Goal: Browse casually: Explore the website without a specific task or goal

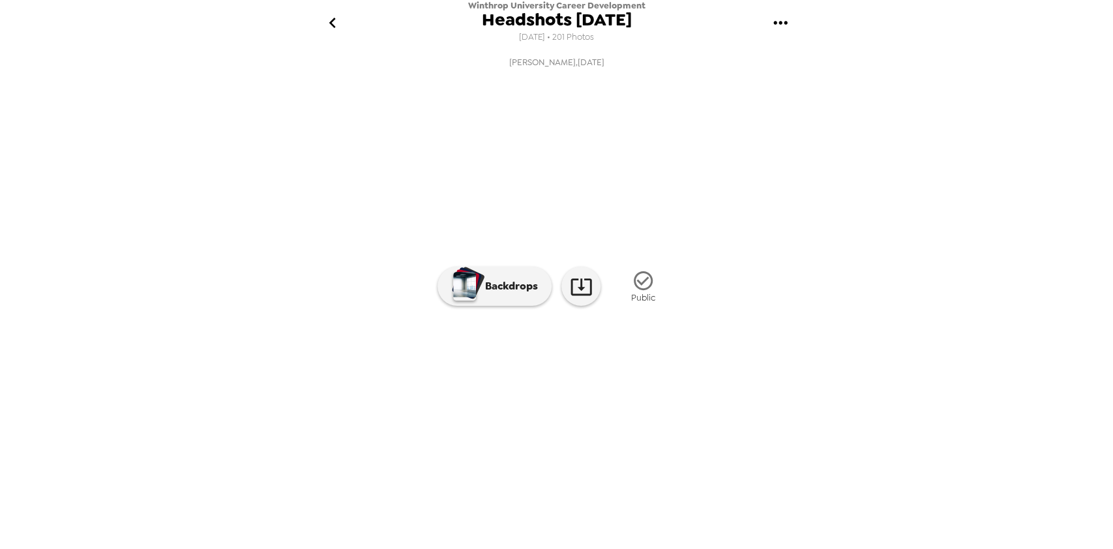
click at [631, 422] on img at bounding box center [662, 388] width 99 height 68
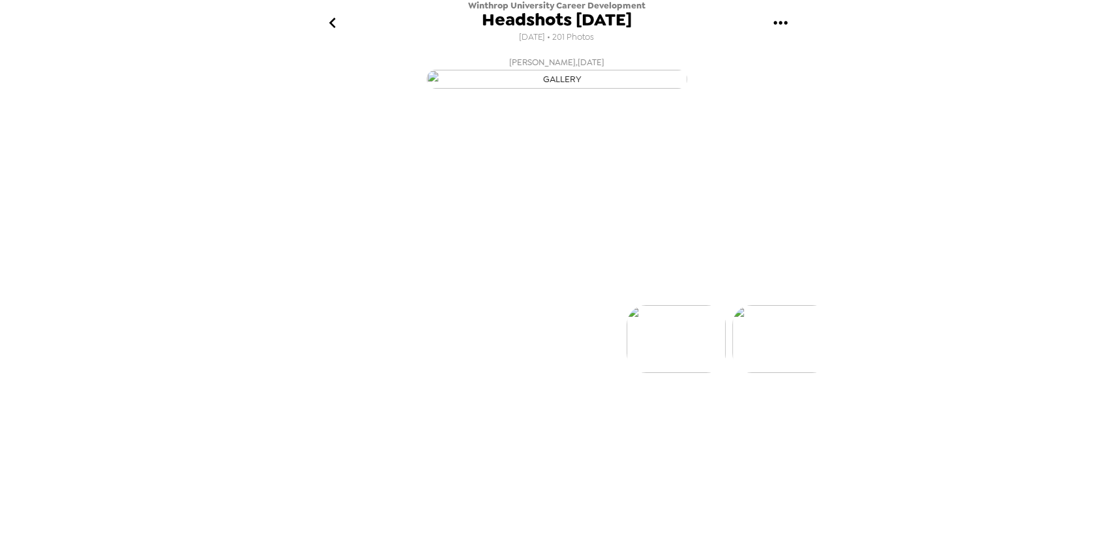
scroll to position [0, 105]
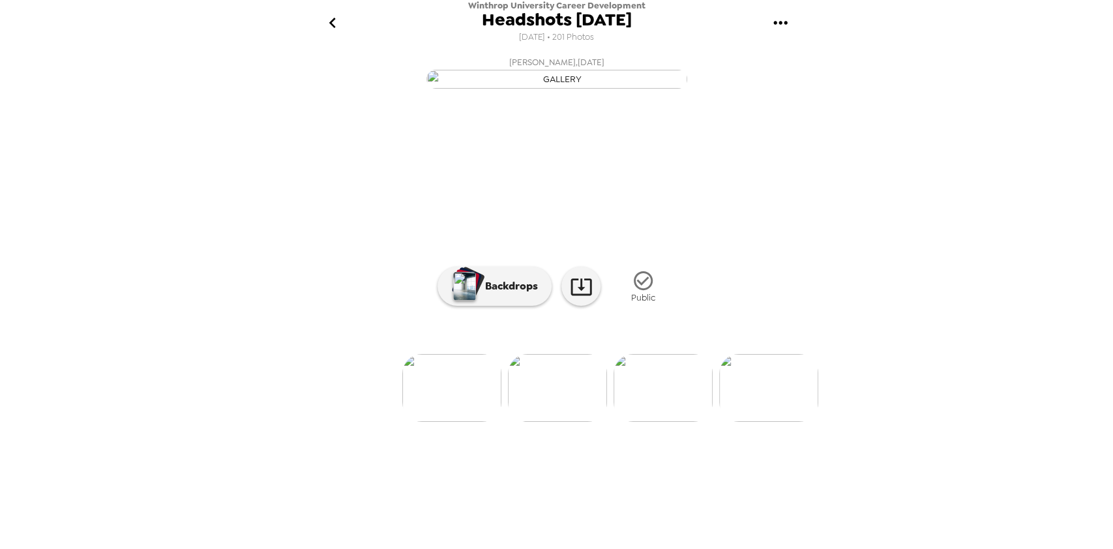
click at [646, 422] on img at bounding box center [663, 388] width 99 height 68
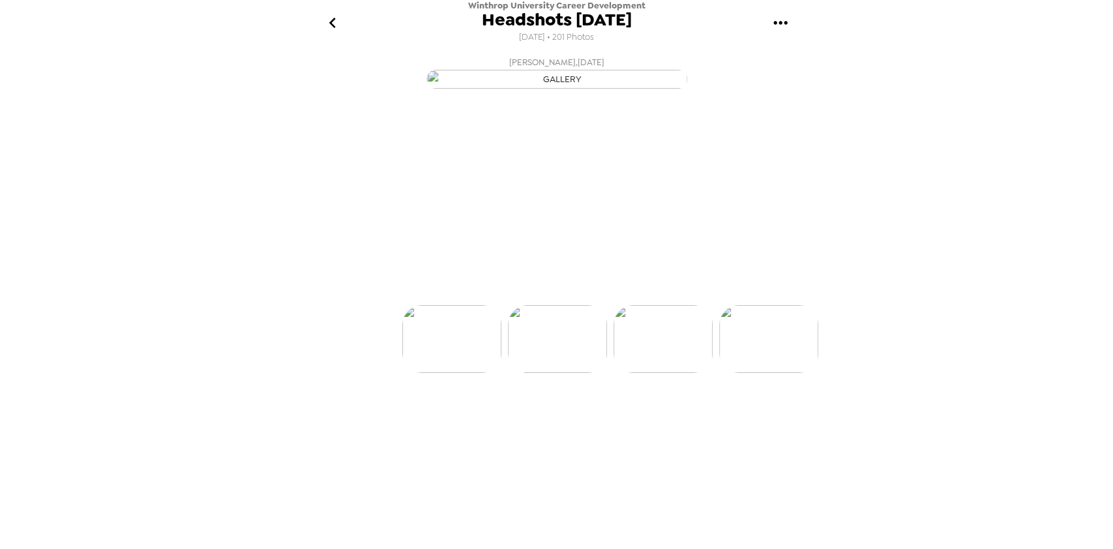
scroll to position [0, 211]
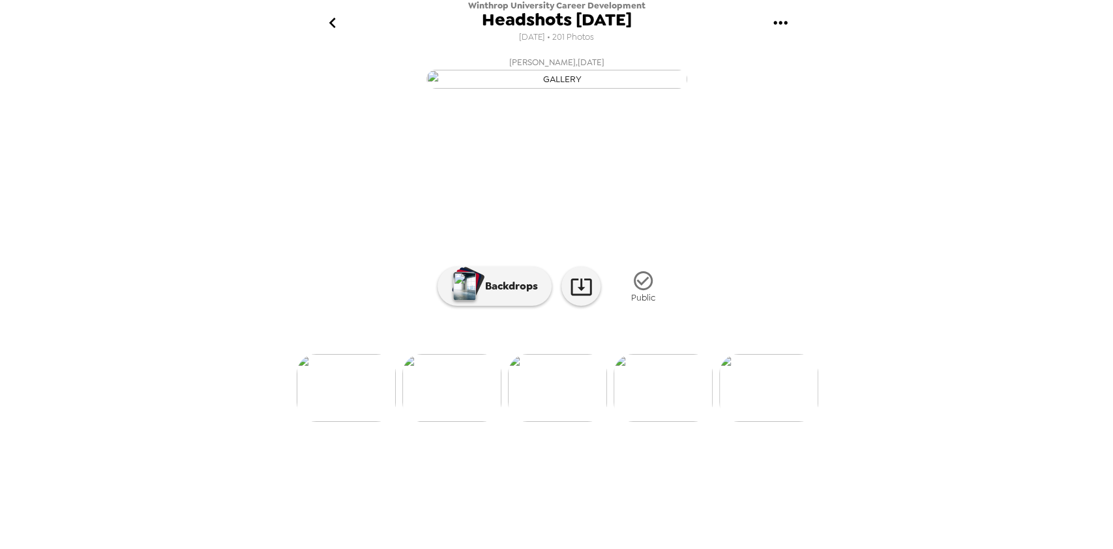
click at [646, 422] on img at bounding box center [663, 388] width 99 height 68
click at [646, 422] on img at bounding box center [662, 388] width 99 height 68
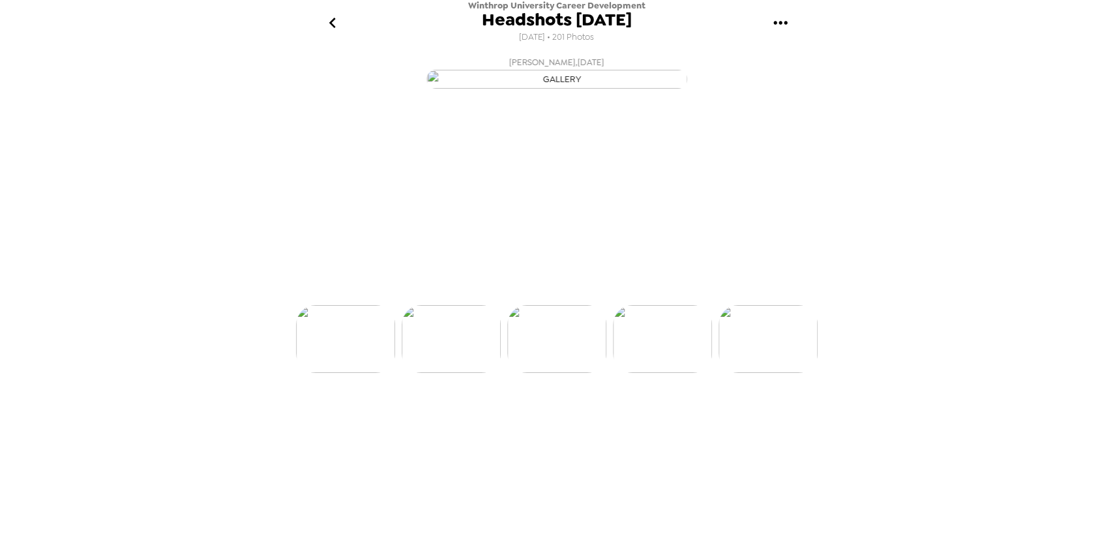
click at [646, 373] on img at bounding box center [662, 339] width 99 height 68
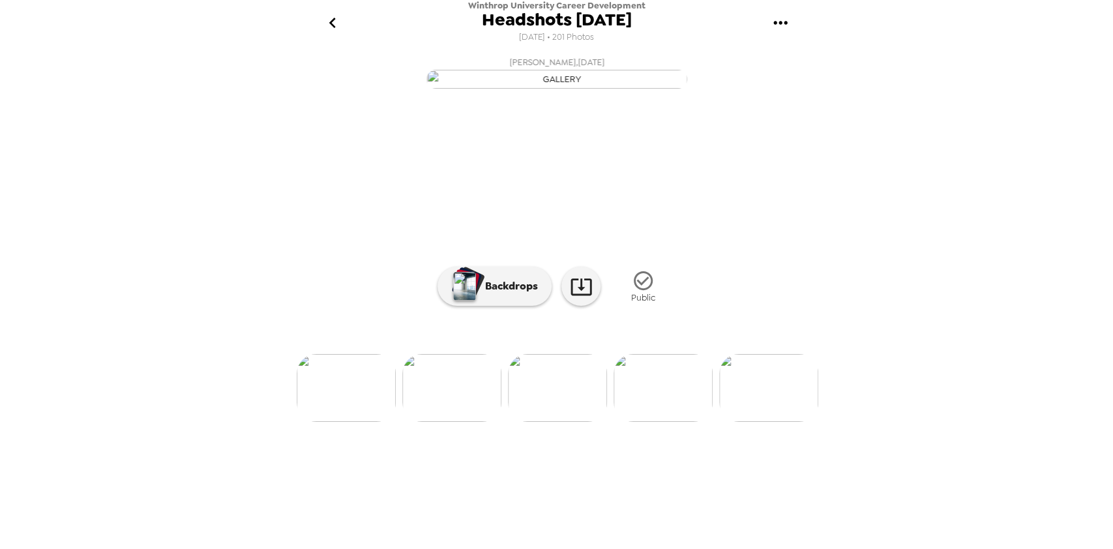
click at [646, 422] on img at bounding box center [663, 388] width 99 height 68
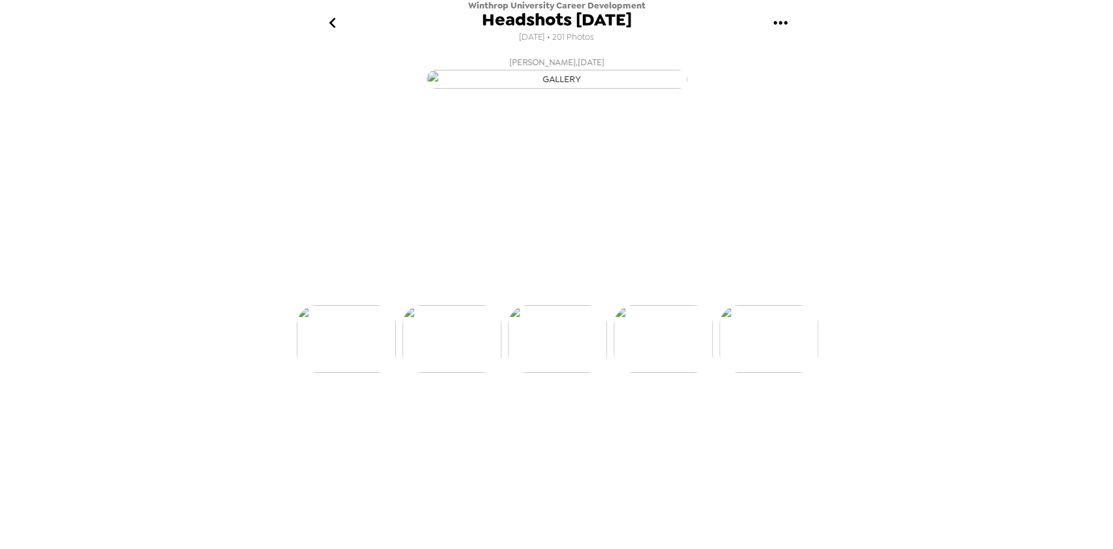
scroll to position [0, 739]
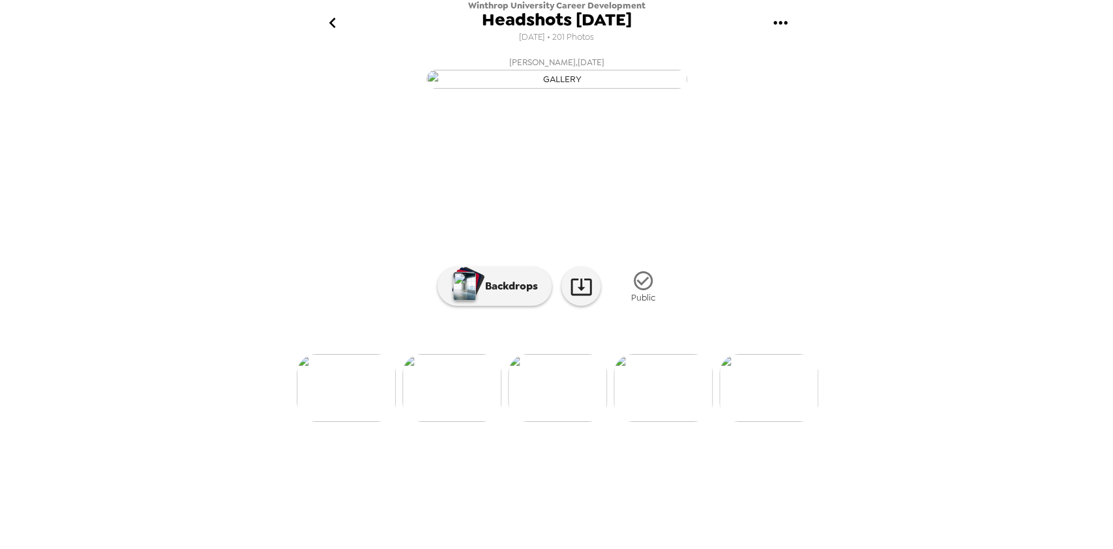
click at [473, 422] on img at bounding box center [451, 388] width 99 height 68
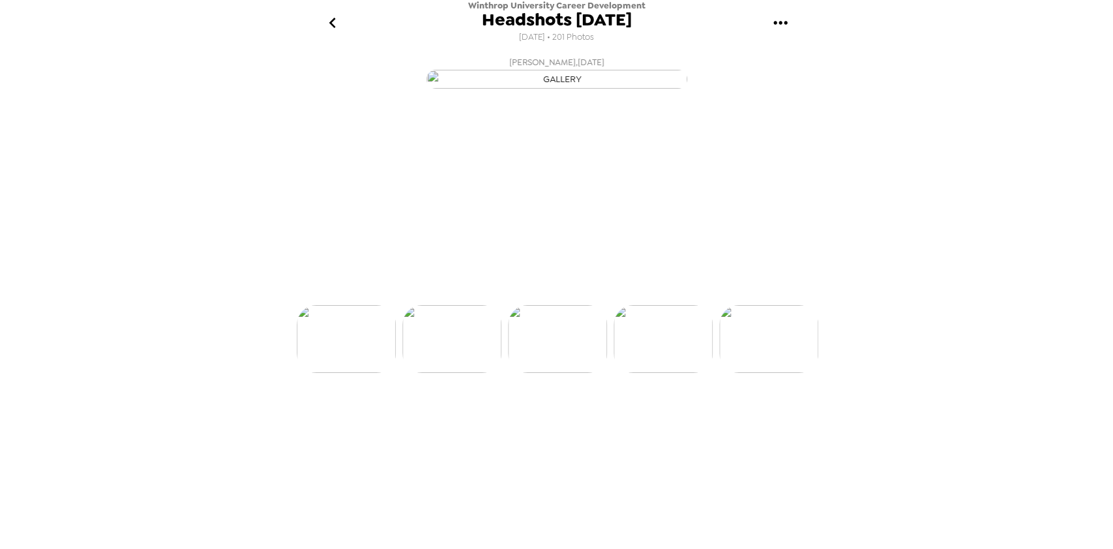
scroll to position [0, 633]
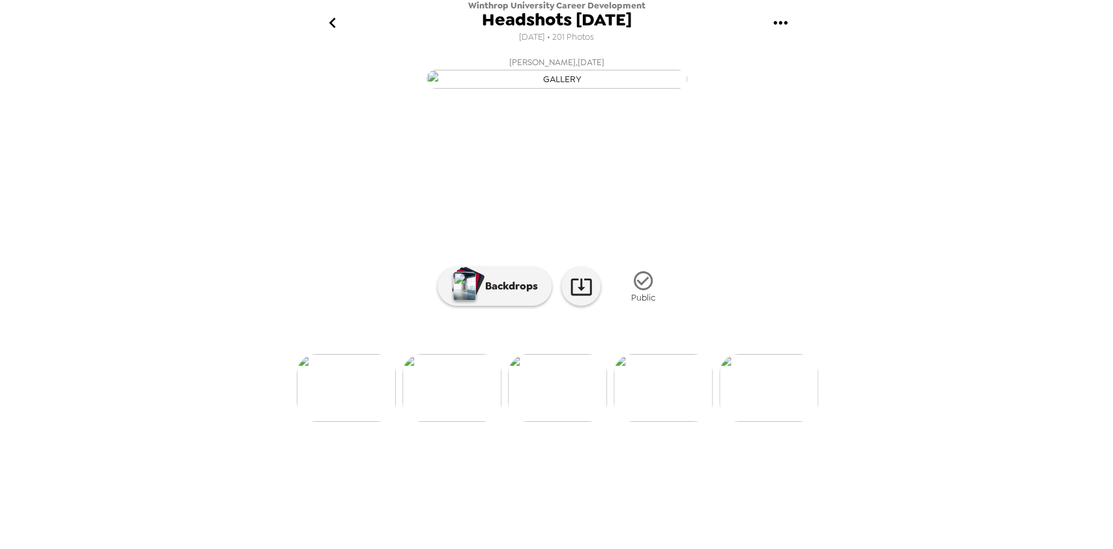
click at [763, 422] on img at bounding box center [768, 388] width 99 height 68
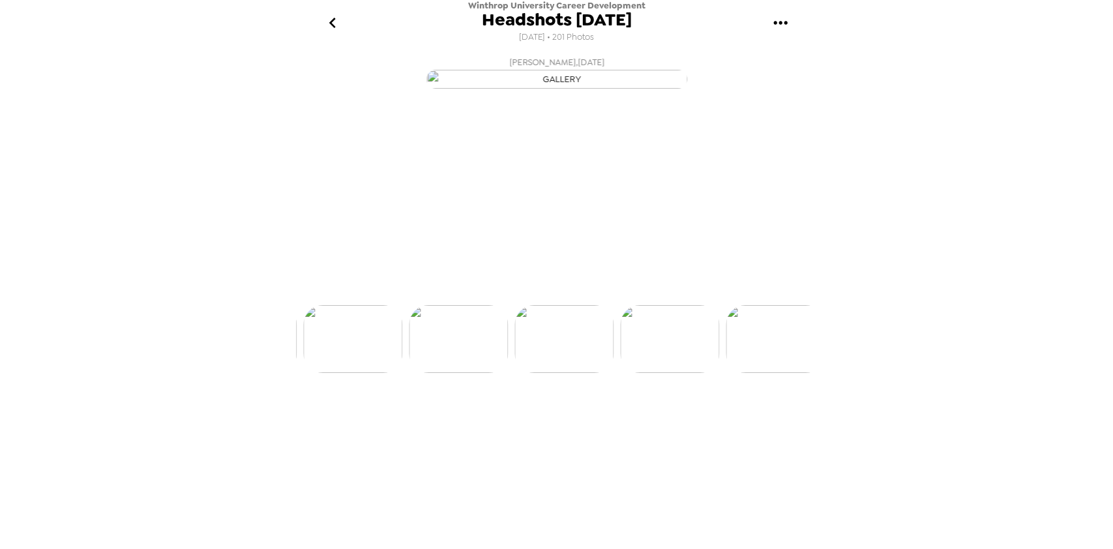
scroll to position [0, 1056]
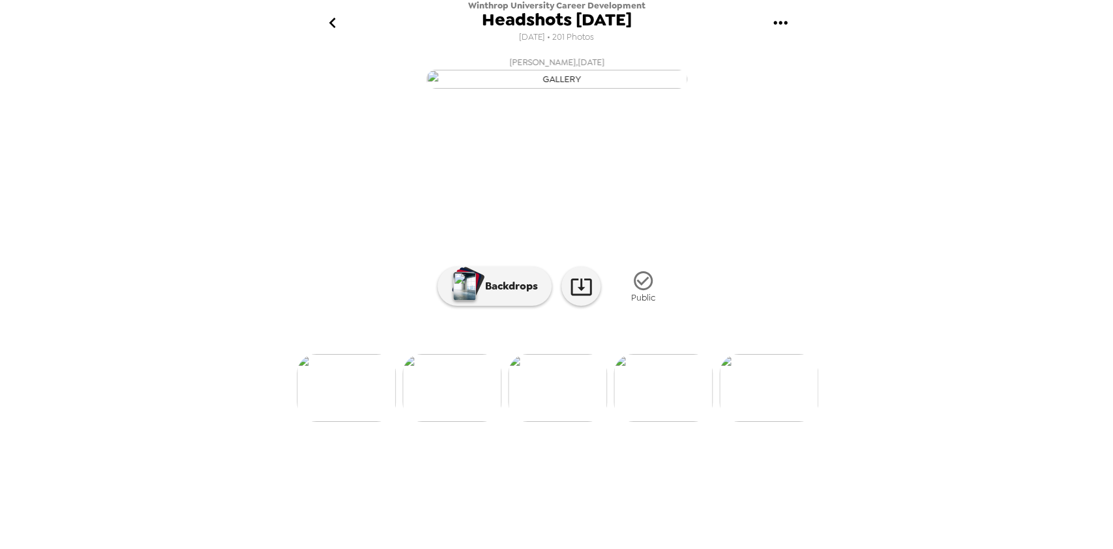
click at [763, 422] on img at bounding box center [768, 388] width 99 height 68
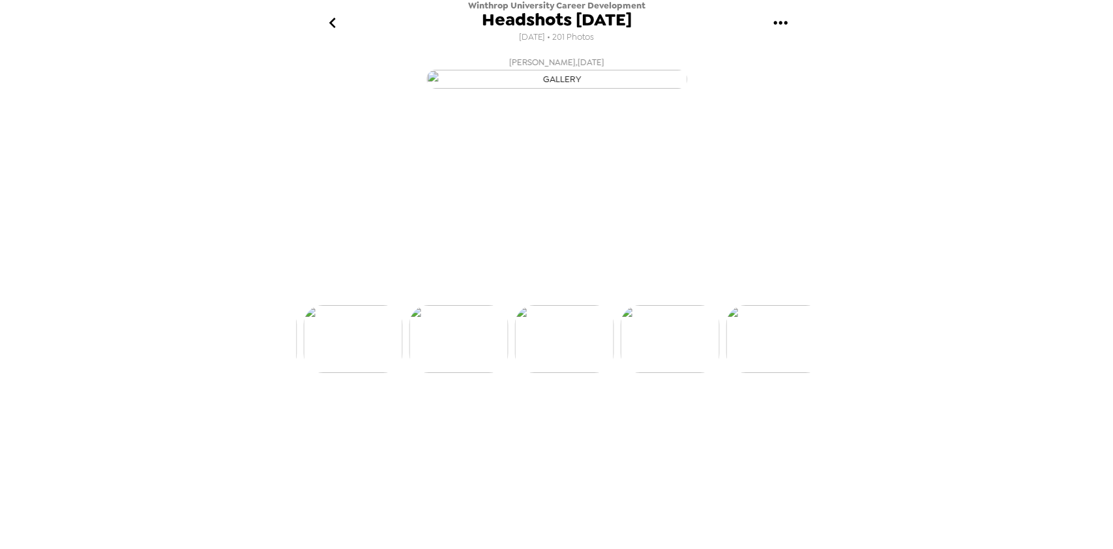
scroll to position [0, 1478]
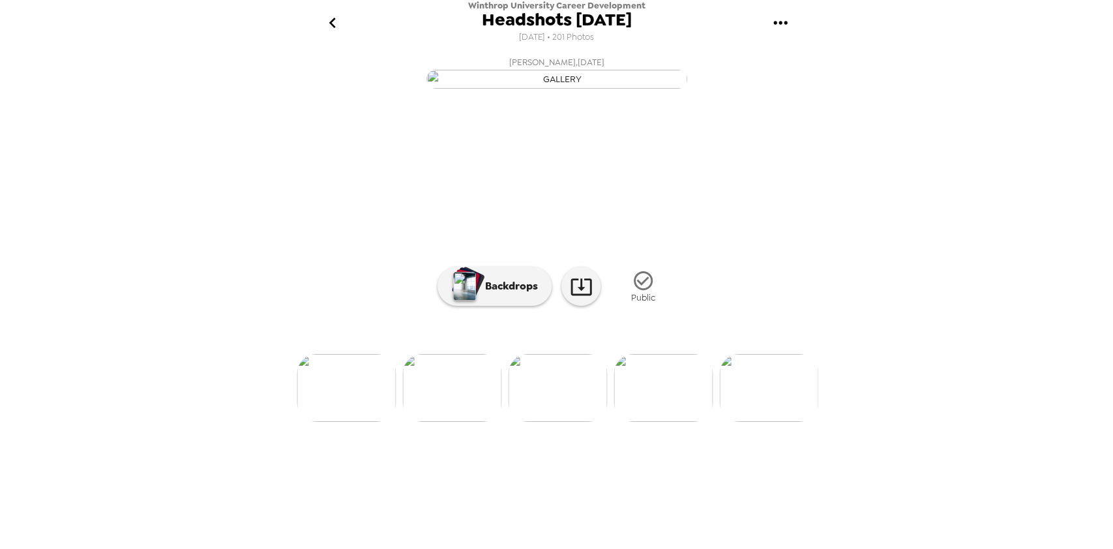
click at [763, 422] on img at bounding box center [768, 388] width 99 height 68
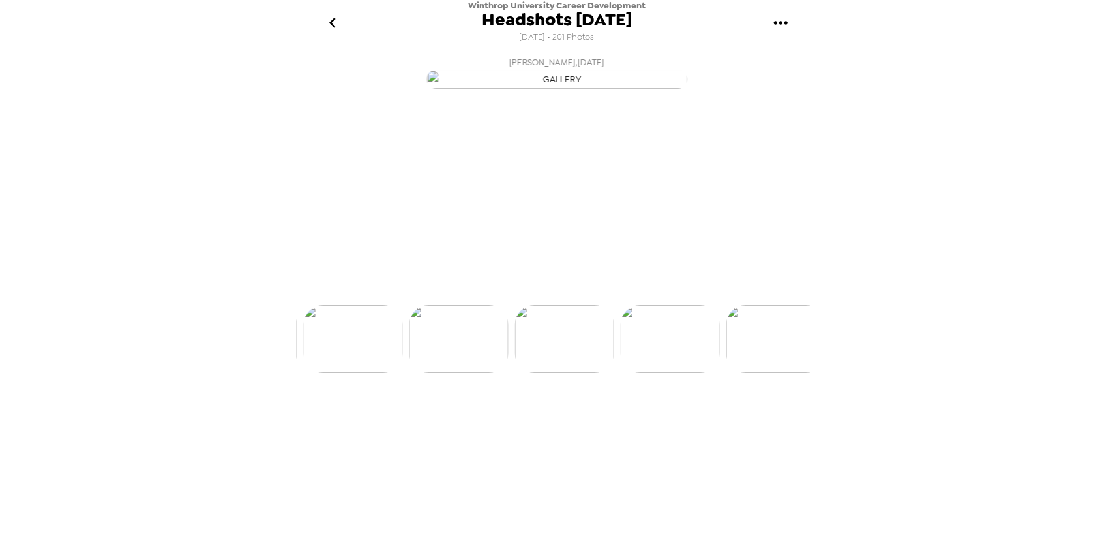
scroll to position [0, 1690]
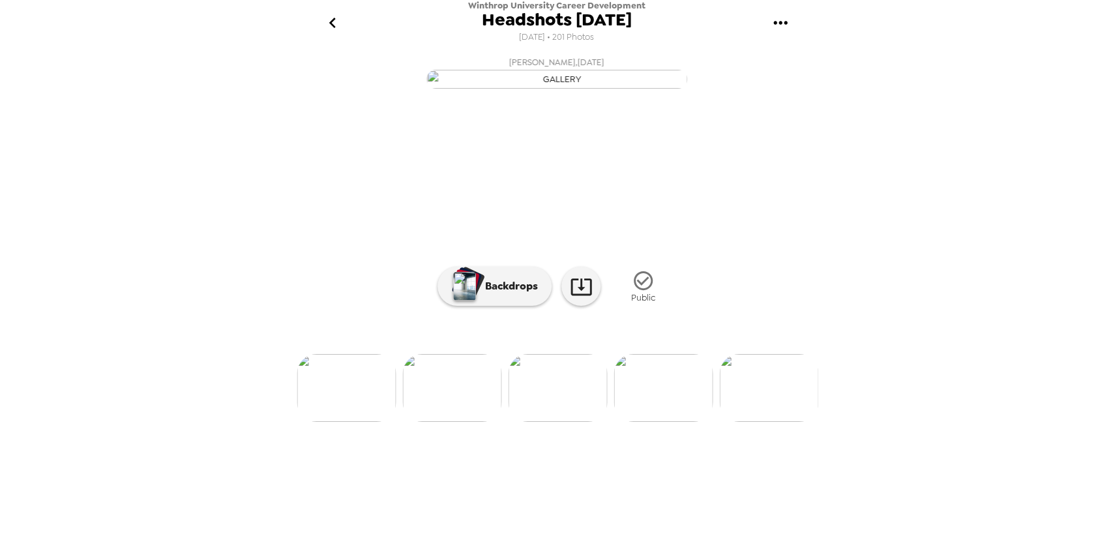
click at [763, 422] on img at bounding box center [768, 388] width 99 height 68
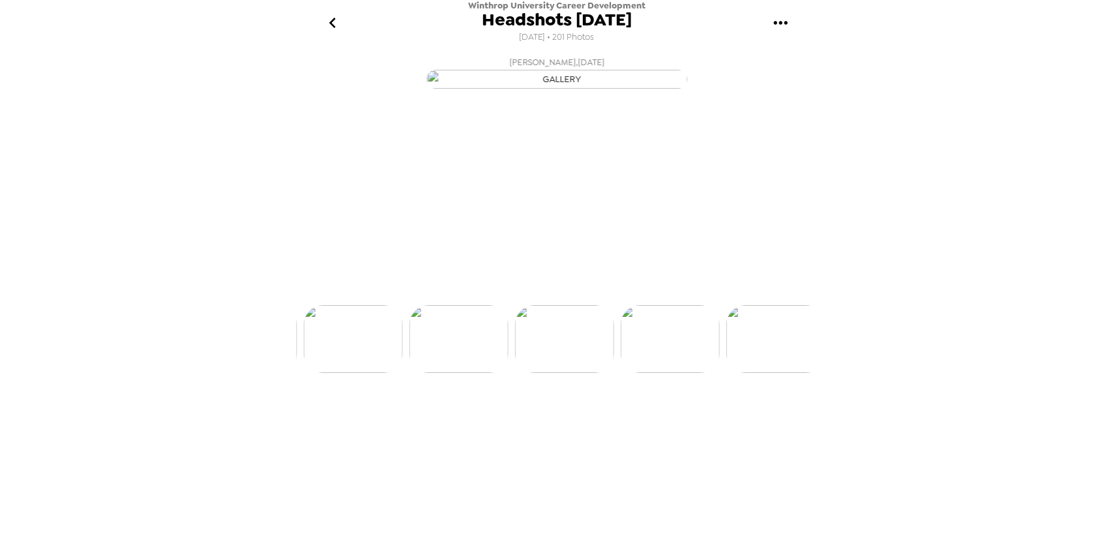
scroll to position [0, 1901]
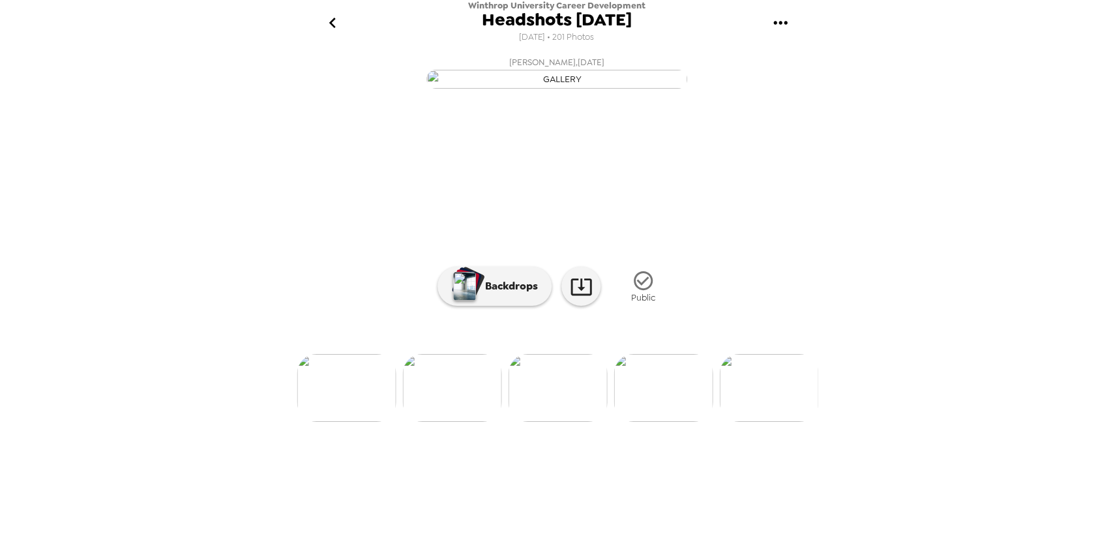
click at [763, 422] on img at bounding box center [768, 388] width 99 height 68
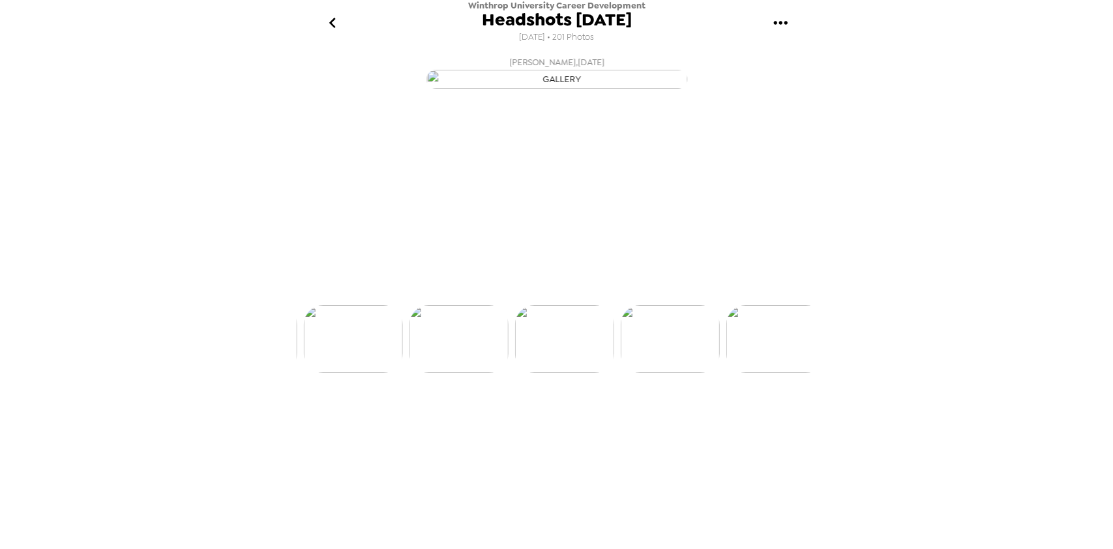
scroll to position [0, 2323]
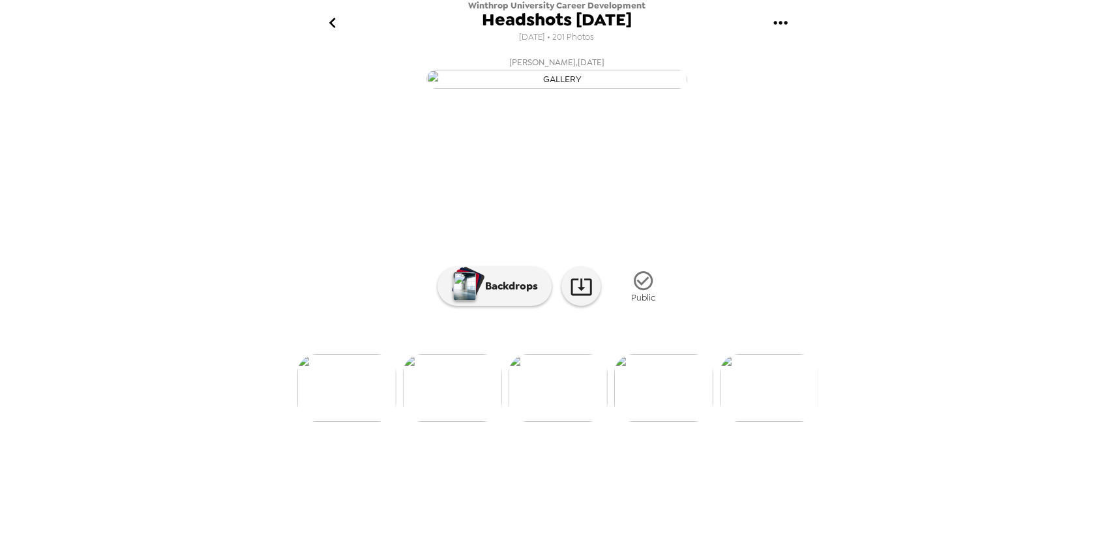
click at [763, 422] on img at bounding box center [769, 388] width 99 height 68
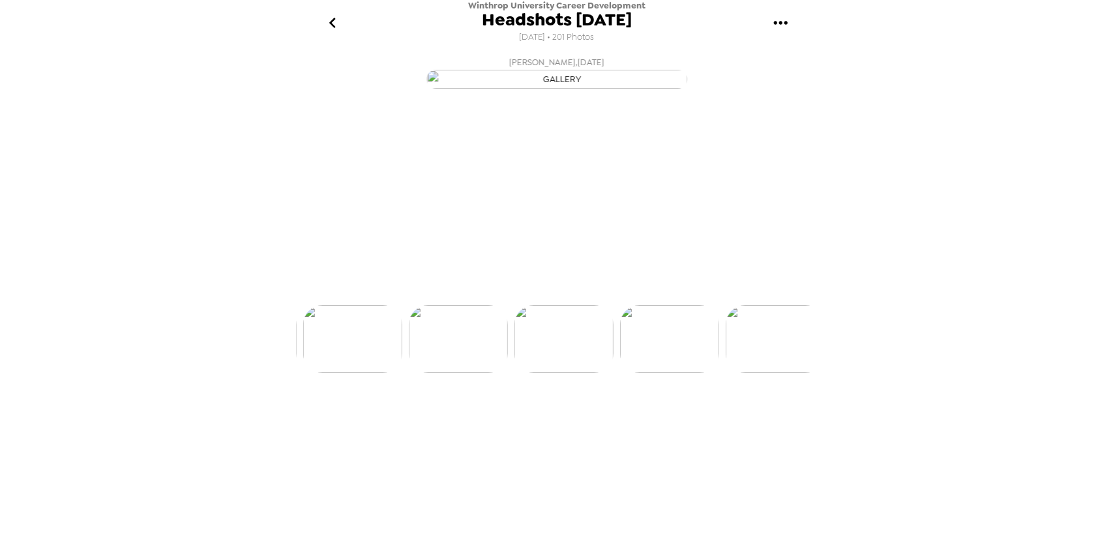
scroll to position [0, 2535]
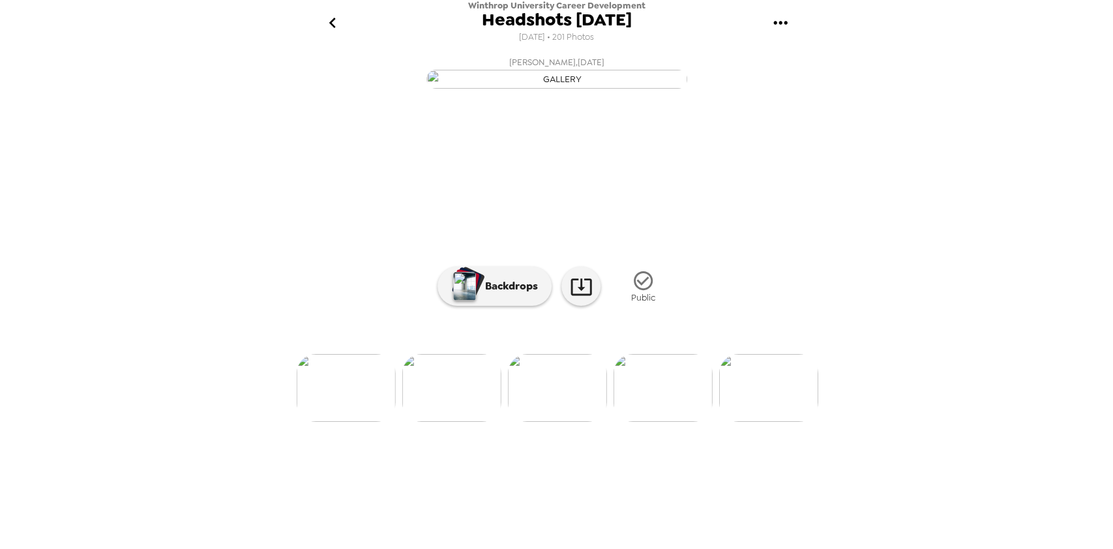
click at [763, 422] on img at bounding box center [768, 388] width 99 height 68
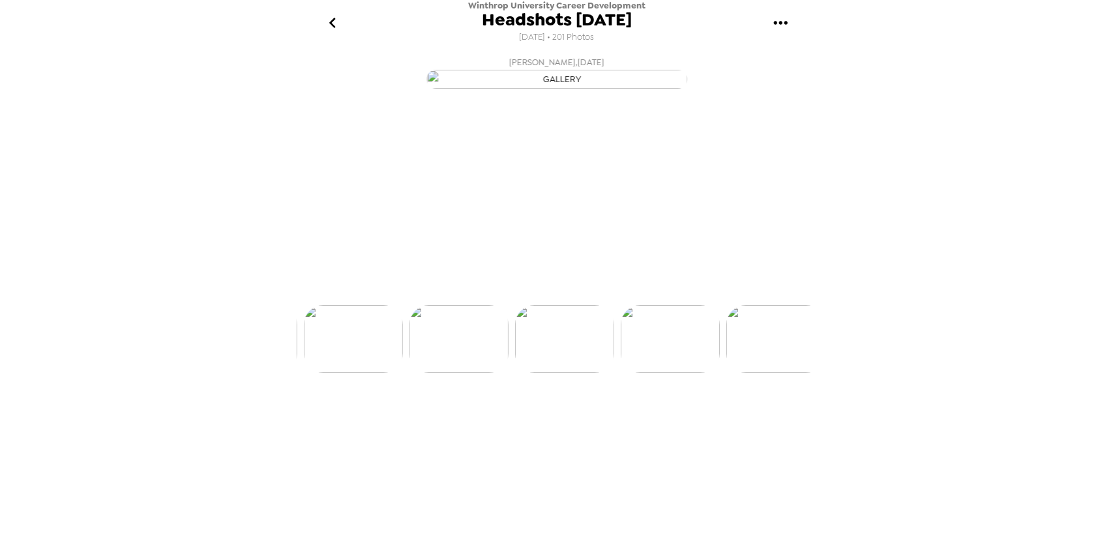
scroll to position [0, 2745]
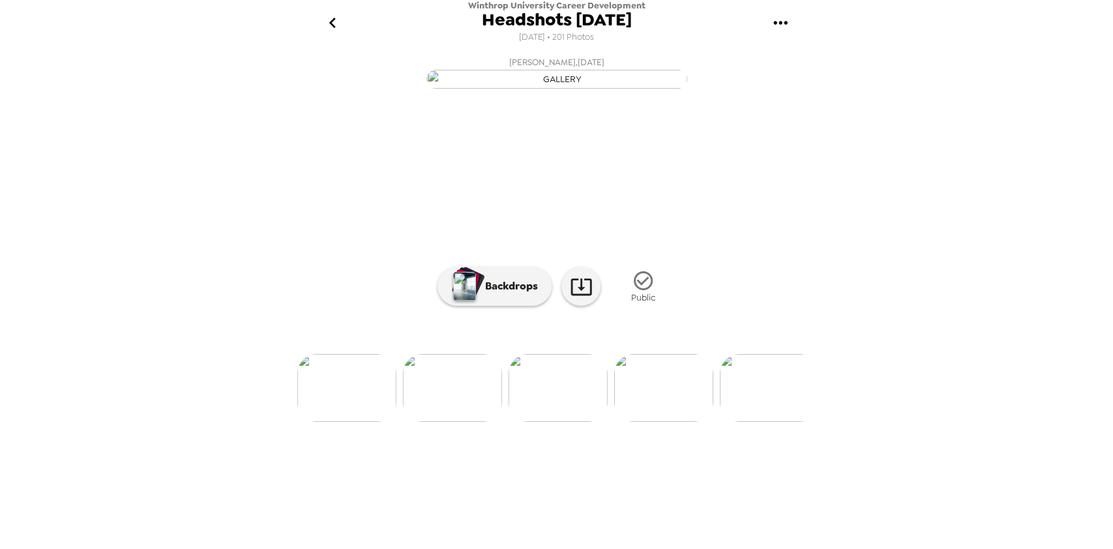
click at [763, 422] on img at bounding box center [769, 388] width 99 height 68
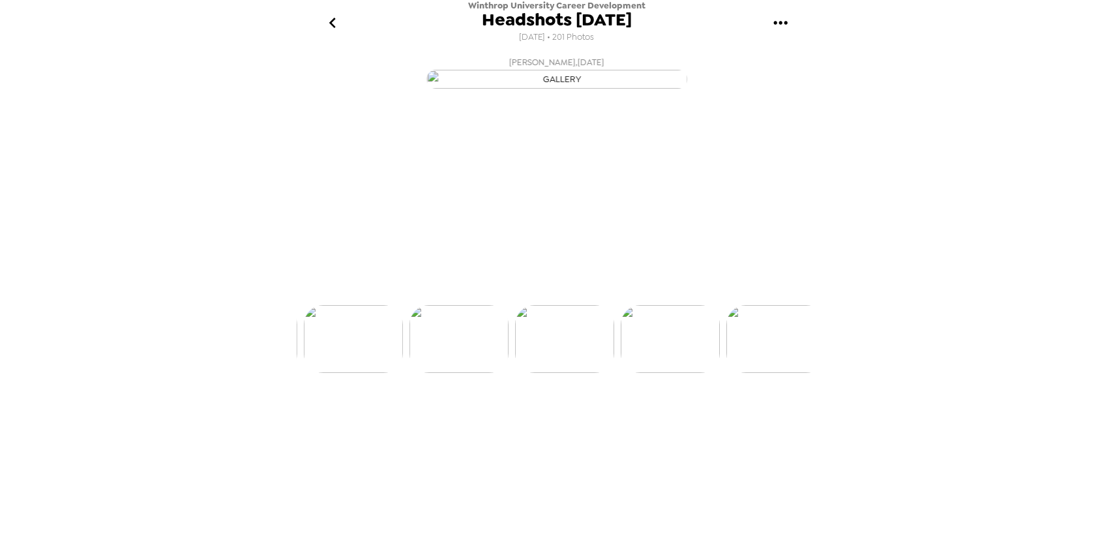
scroll to position [0, 2957]
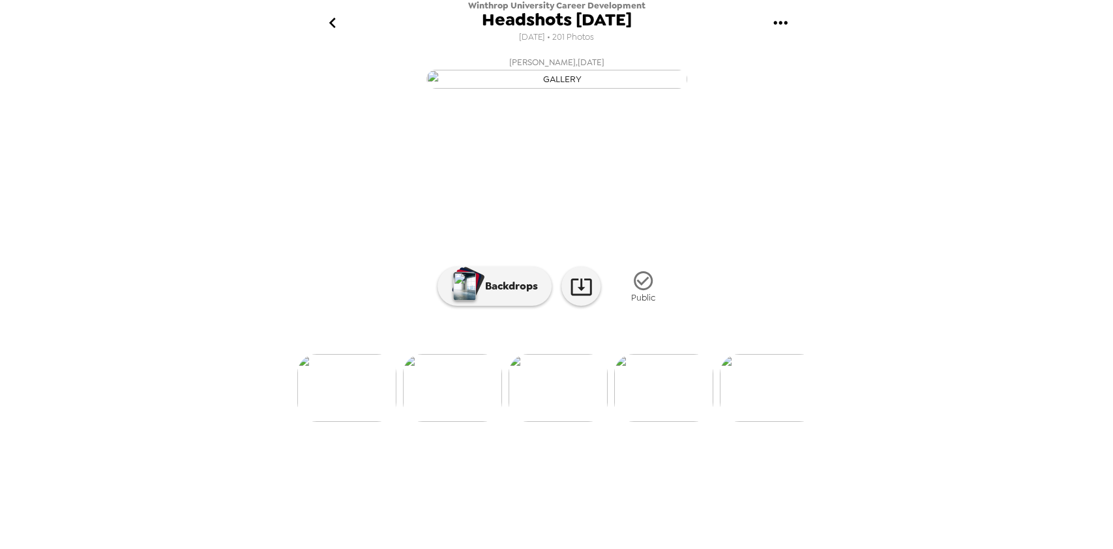
click at [763, 422] on img at bounding box center [769, 388] width 99 height 68
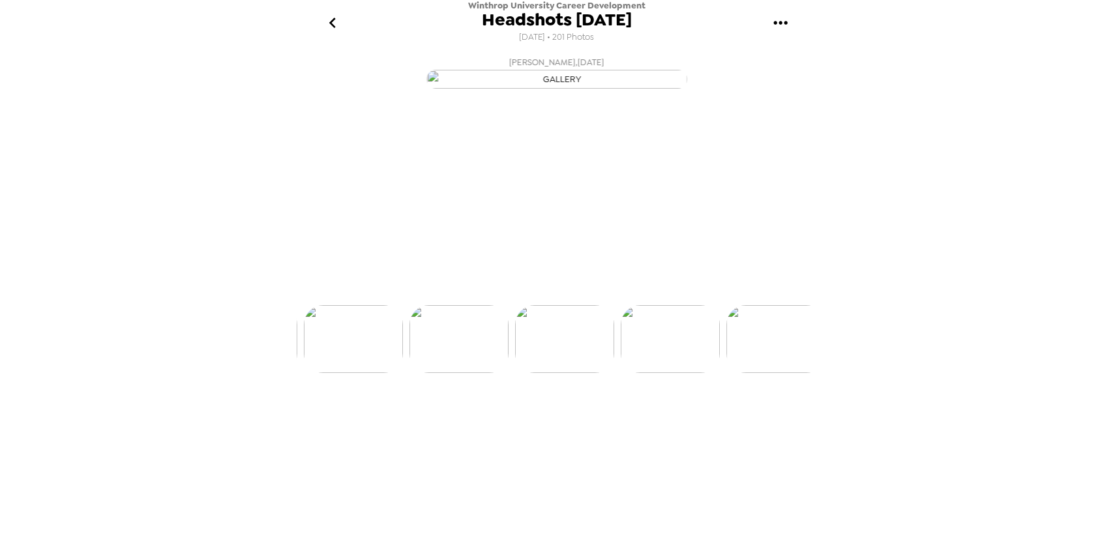
scroll to position [0, 3168]
